Goal: Information Seeking & Learning: Learn about a topic

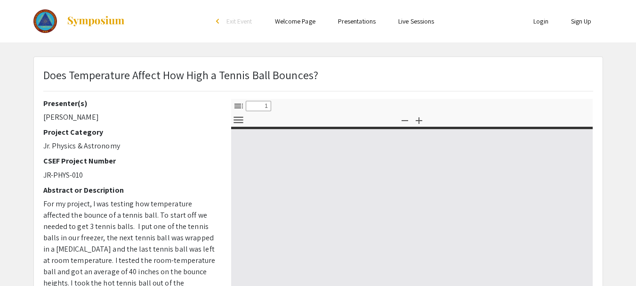
select select "custom"
type input "0"
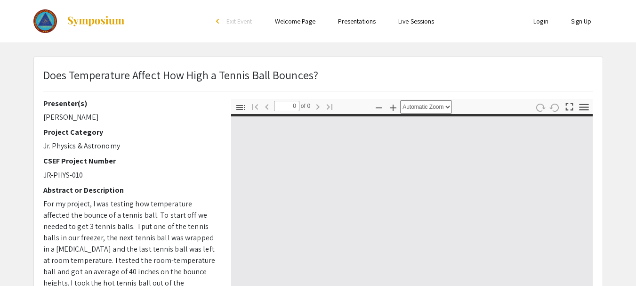
select select "custom"
type input "1"
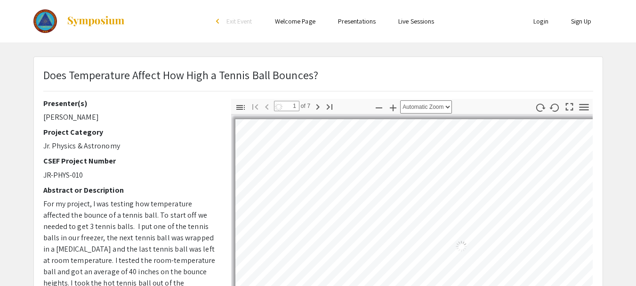
select select "auto"
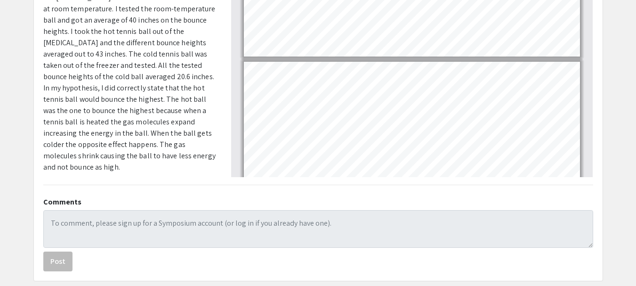
click at [252, 166] on div "Page 2" at bounding box center [412, 155] width 345 height 197
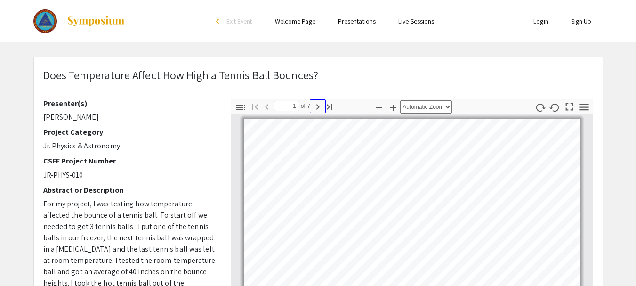
click at [318, 107] on icon "button" at bounding box center [317, 107] width 3 height 6
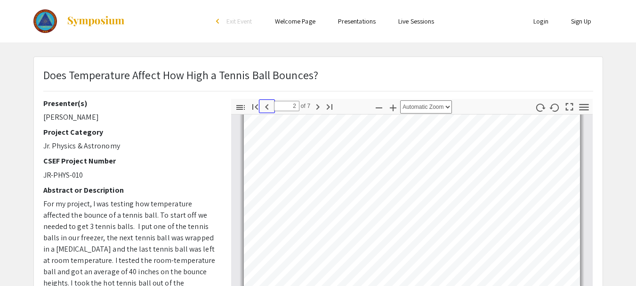
click at [267, 107] on icon "button" at bounding box center [266, 107] width 3 height 6
type input "1"
